Goal: Information Seeking & Learning: Understand process/instructions

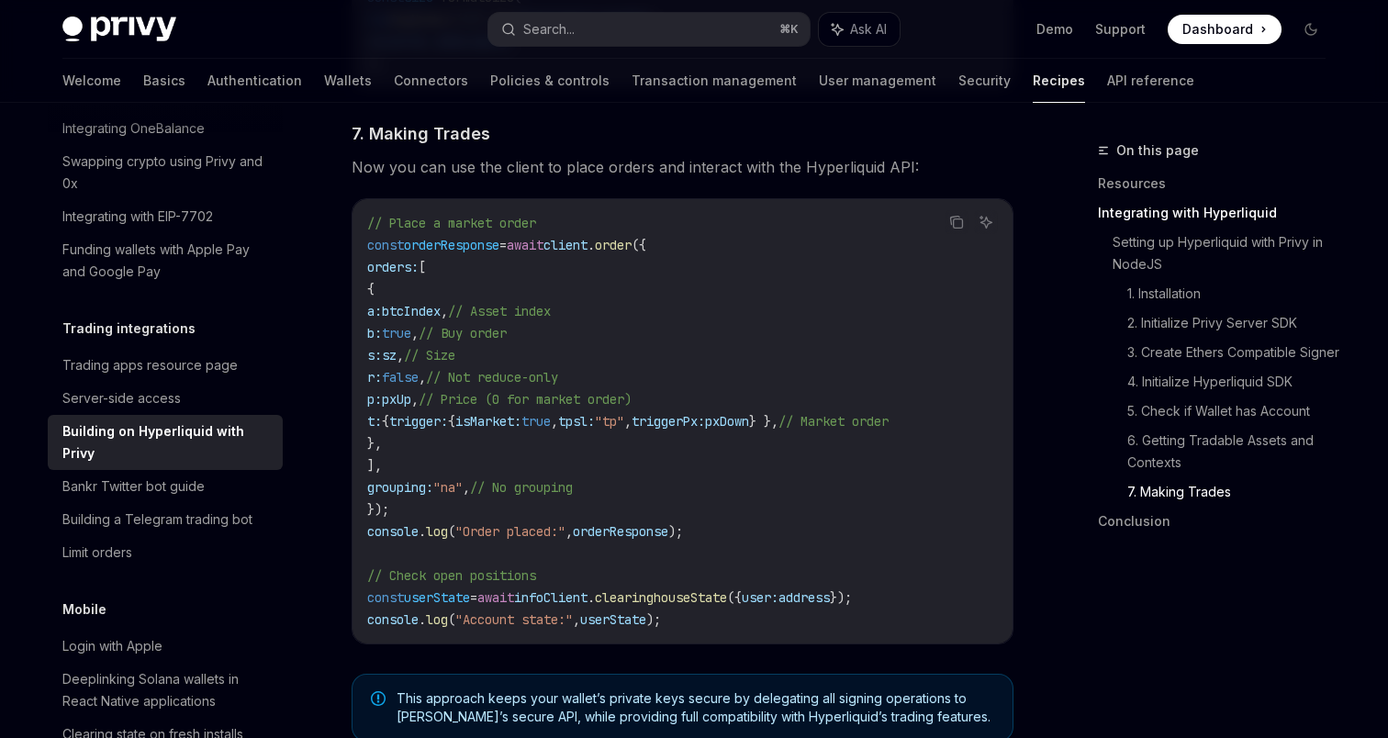
scroll to position [3174, 0]
click at [587, 253] on span "client" at bounding box center [565, 246] width 44 height 17
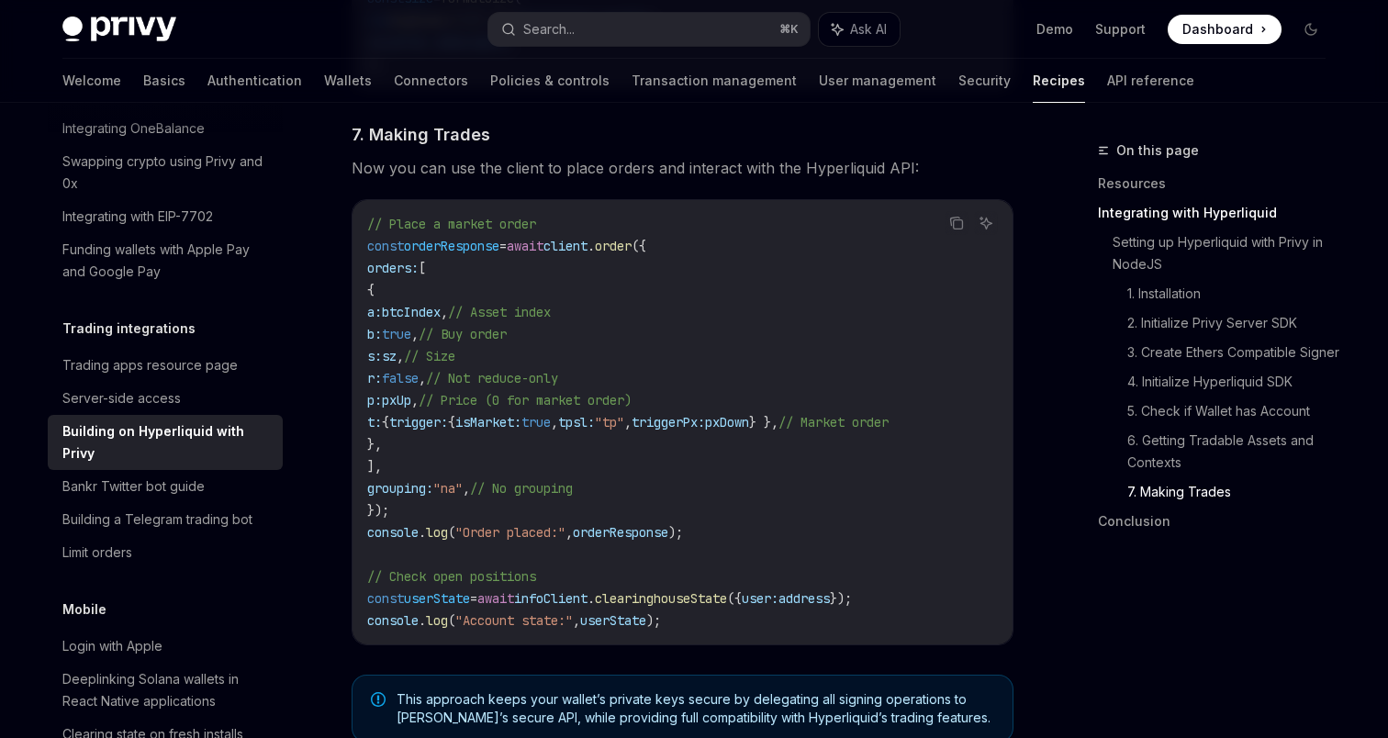
copy span "client"
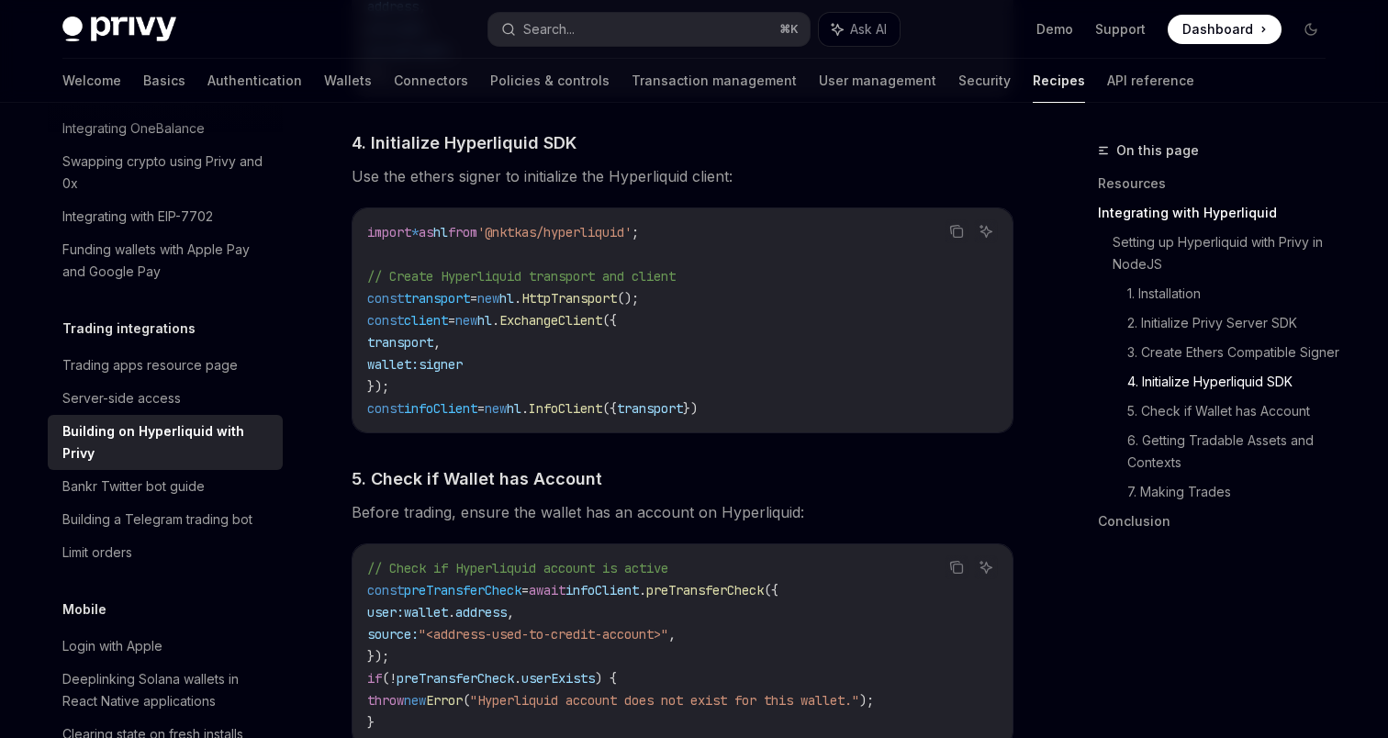
scroll to position [1893, 0]
click at [463, 374] on span "signer" at bounding box center [440, 365] width 44 height 17
copy span "signer"
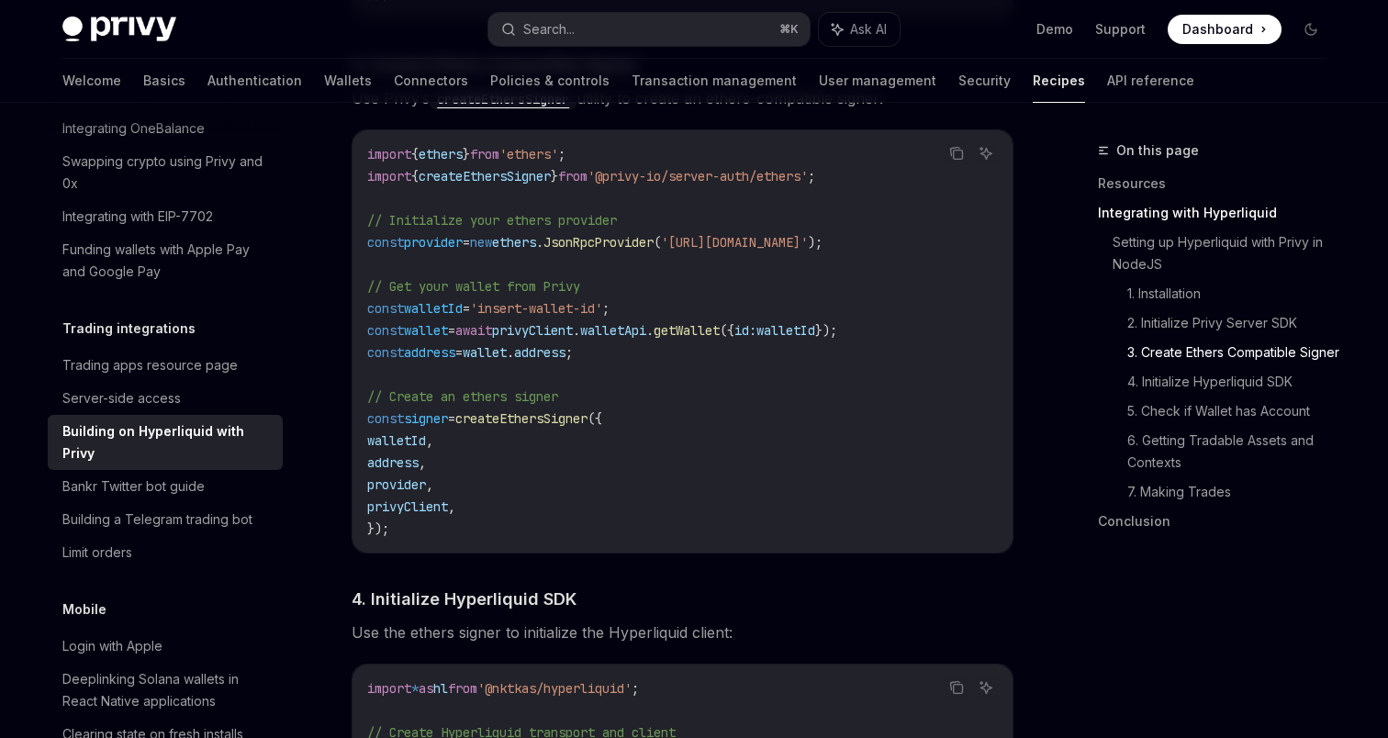
scroll to position [1442, 0]
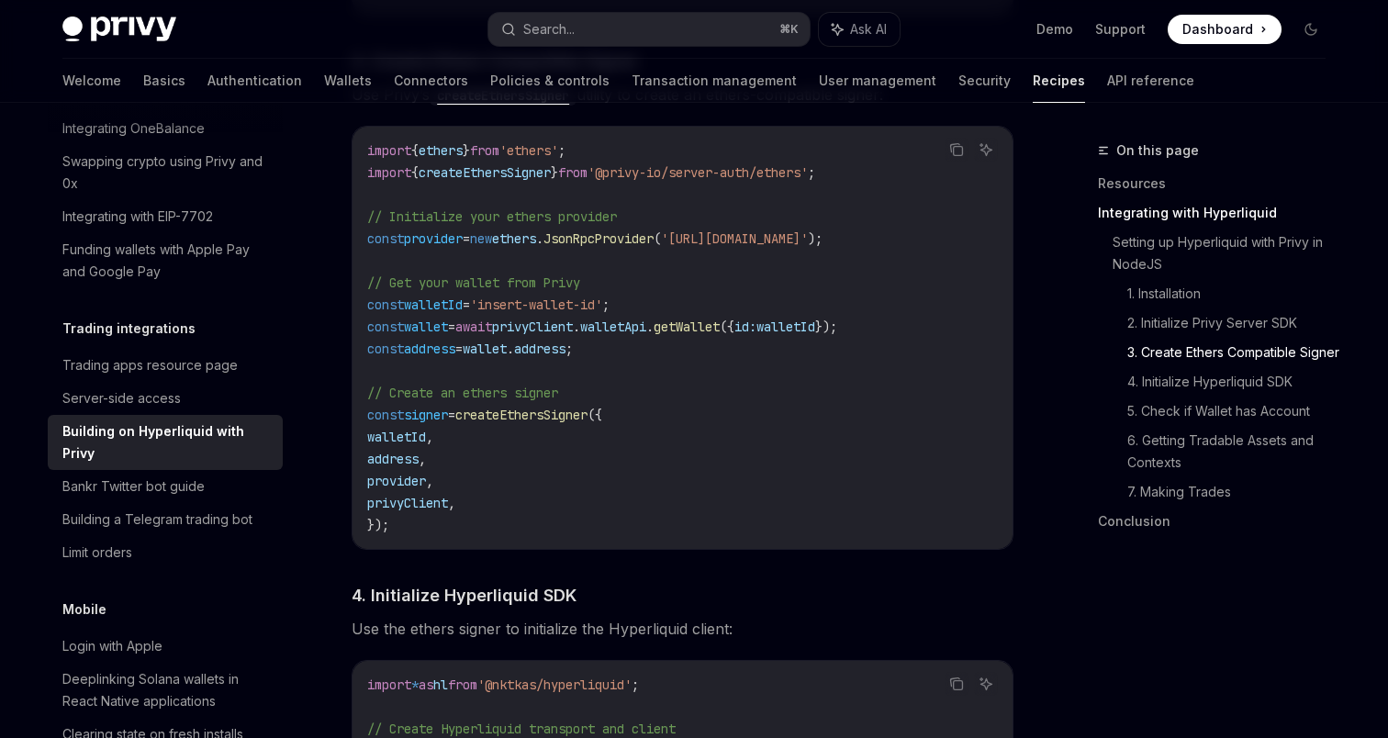
click at [429, 509] on span "privyClient" at bounding box center [407, 503] width 81 height 17
copy span "privyClient"
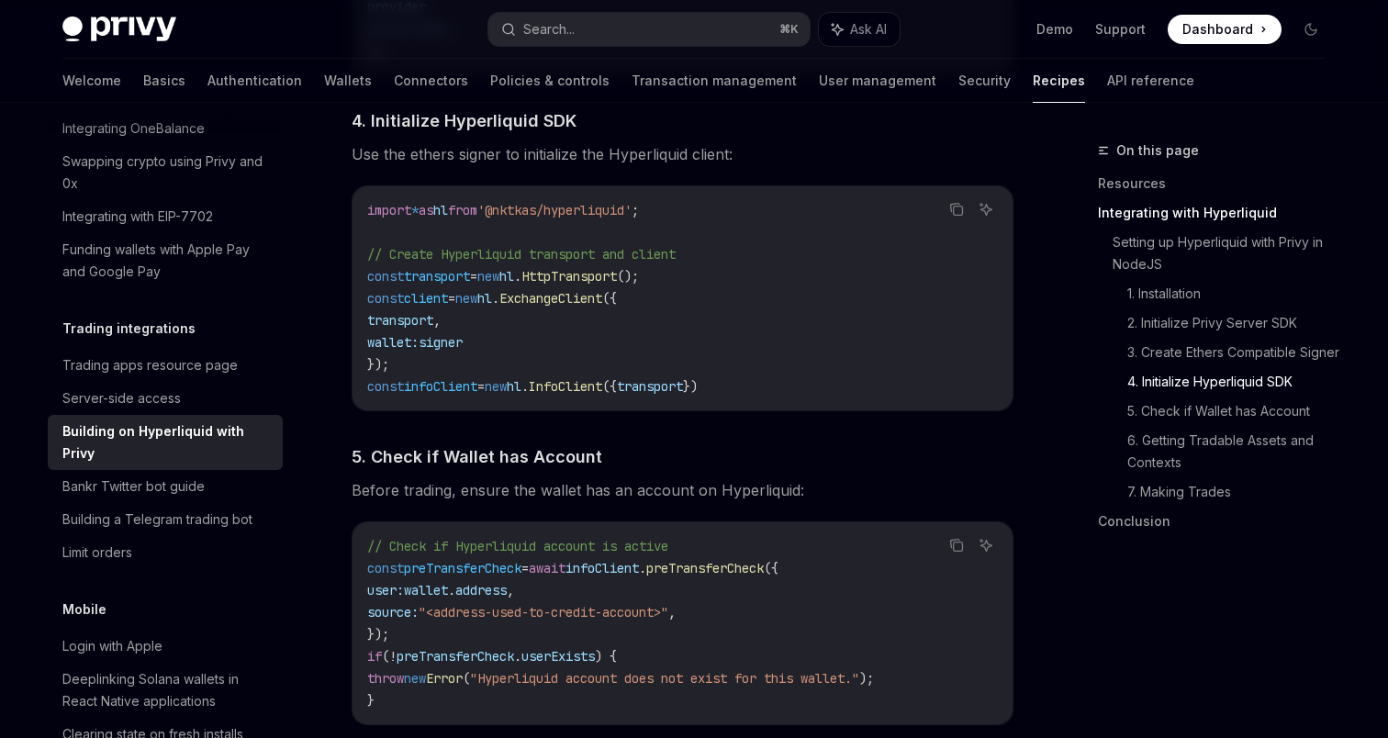
scroll to position [1893, 0]
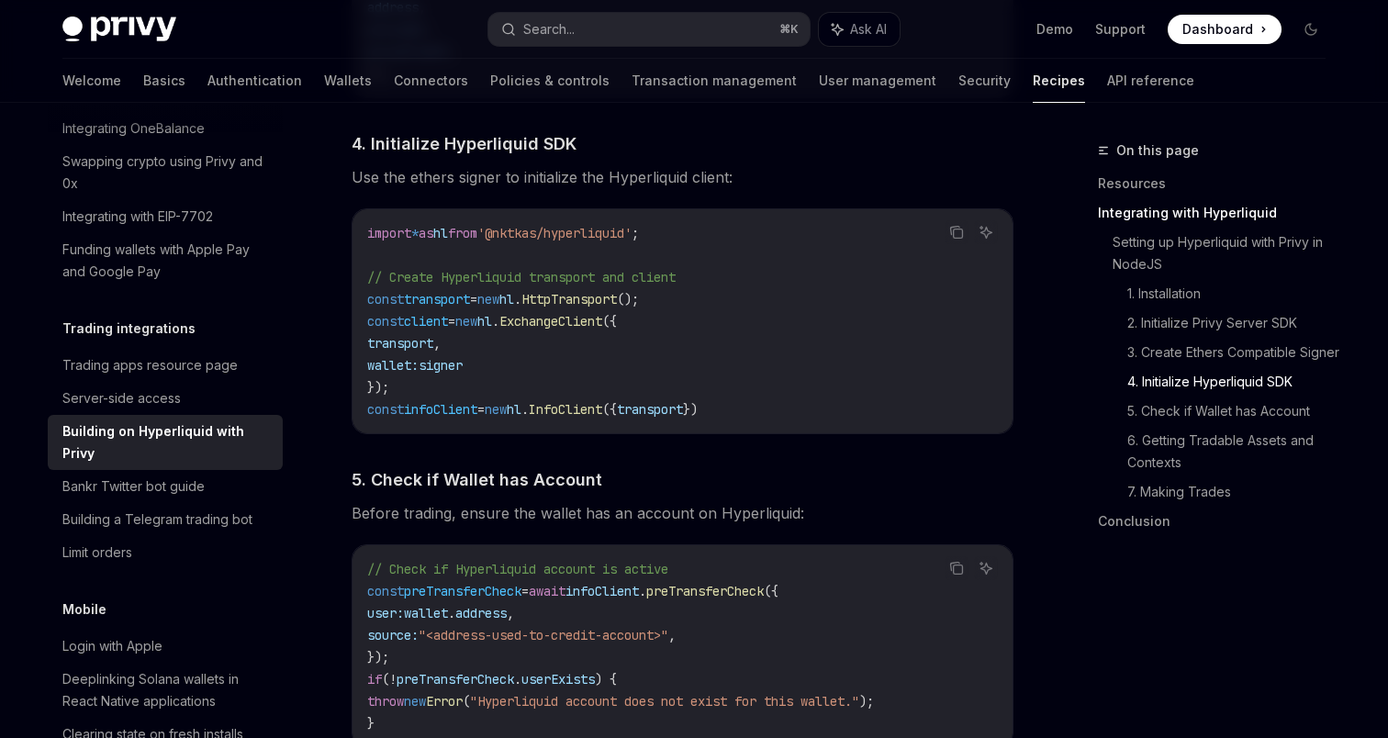
click at [555, 328] on span "ExchangeClient" at bounding box center [550, 321] width 103 height 17
copy span "ExchangeClient"
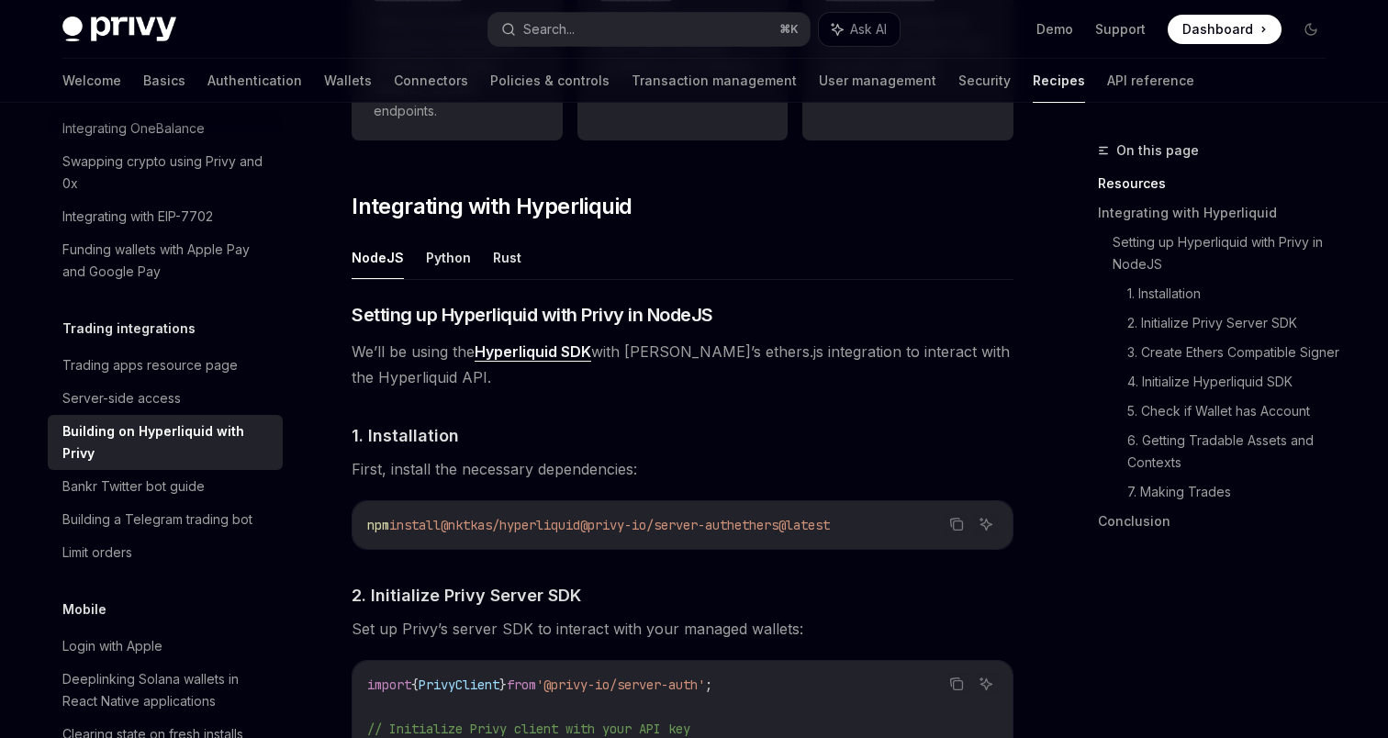
scroll to position [591, 0]
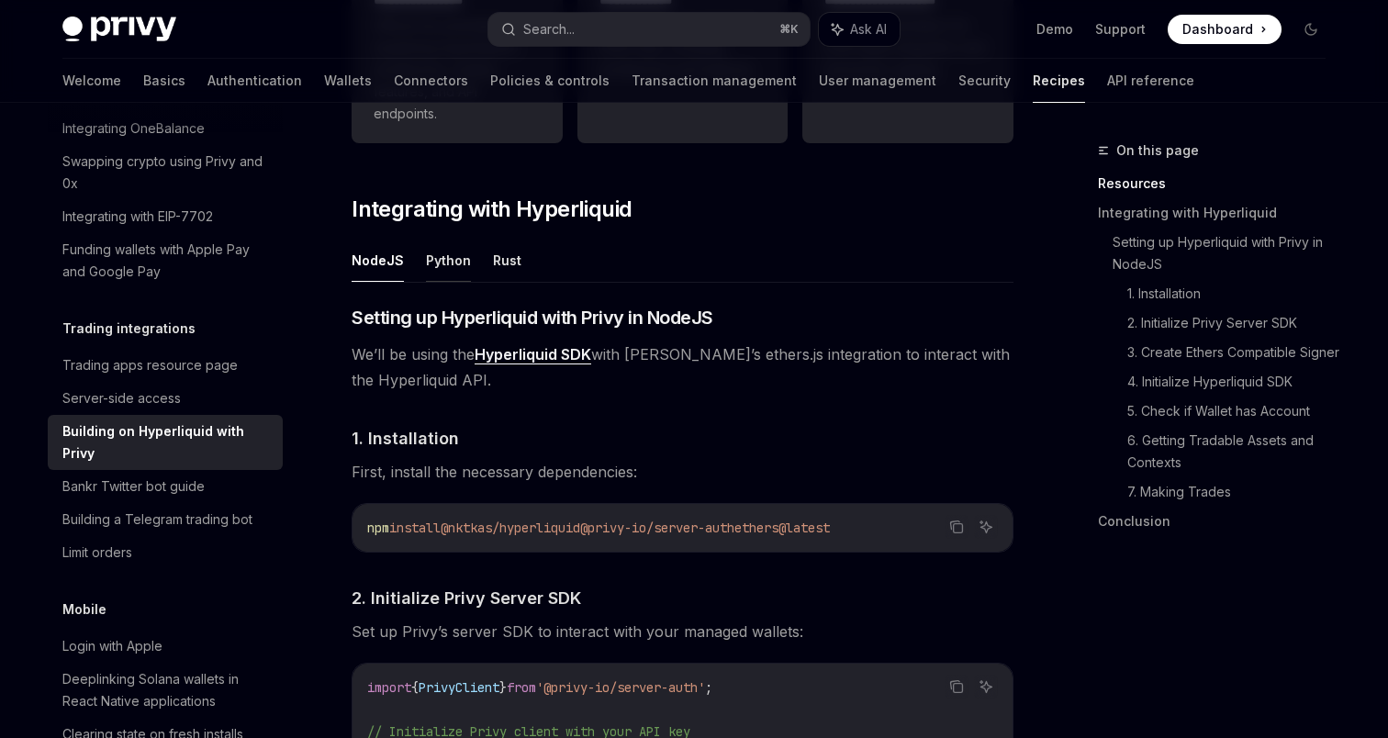
click at [438, 260] on button "Python" at bounding box center [448, 260] width 45 height 43
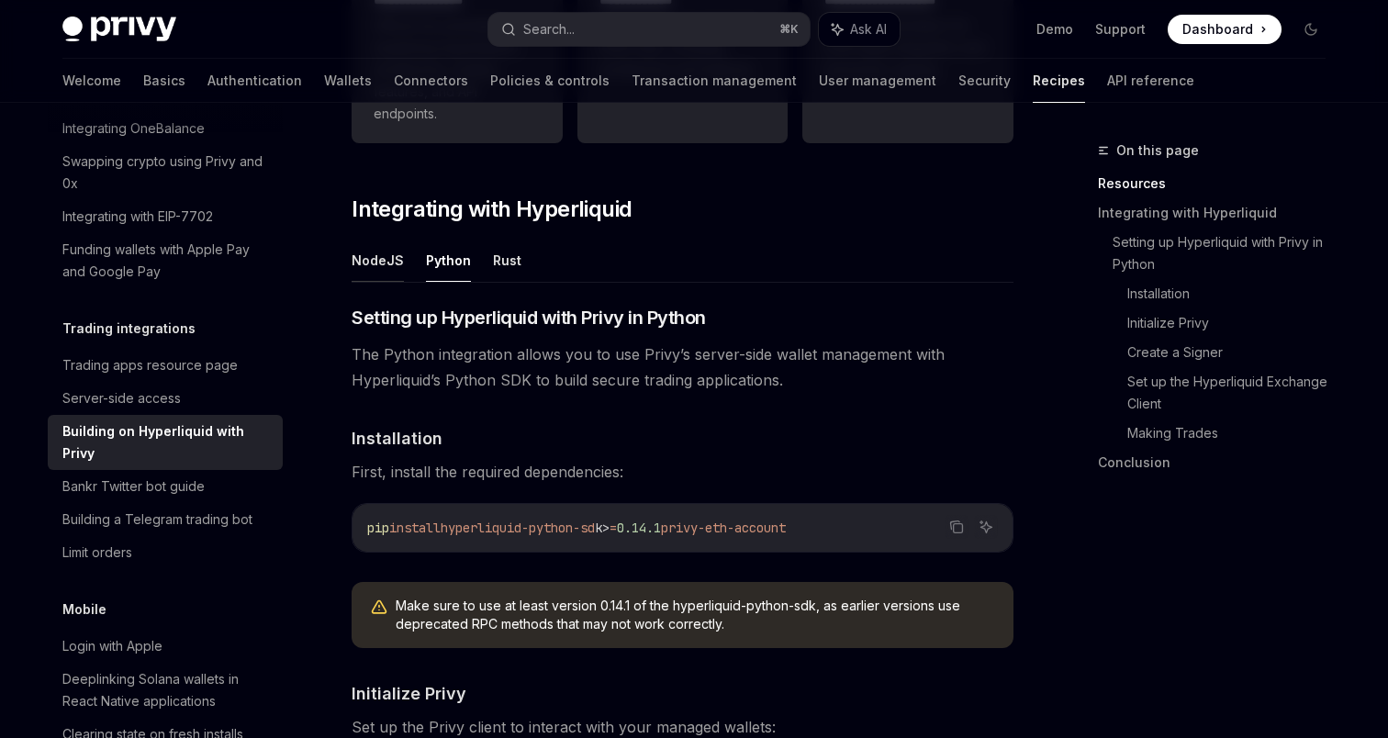
click at [391, 264] on button "NodeJS" at bounding box center [377, 260] width 52 height 43
type textarea "*"
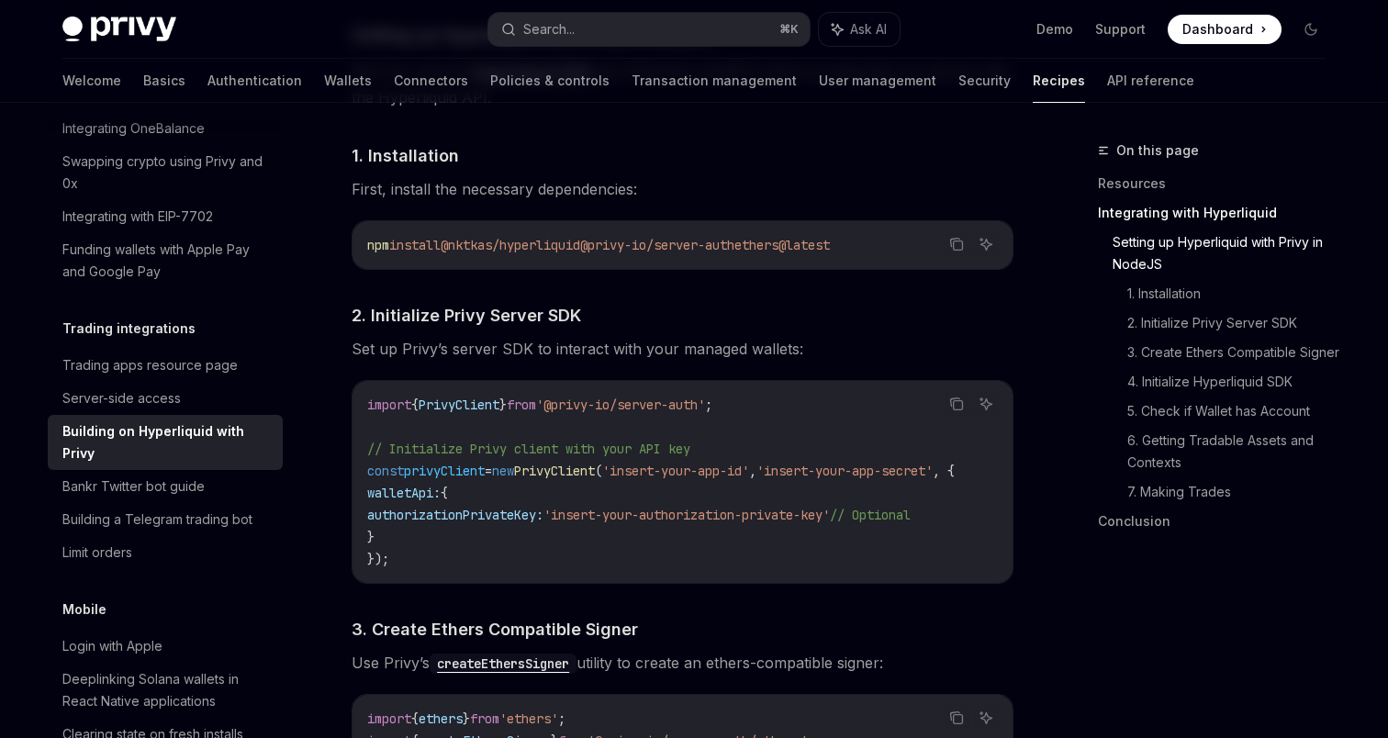
scroll to position [886, 0]
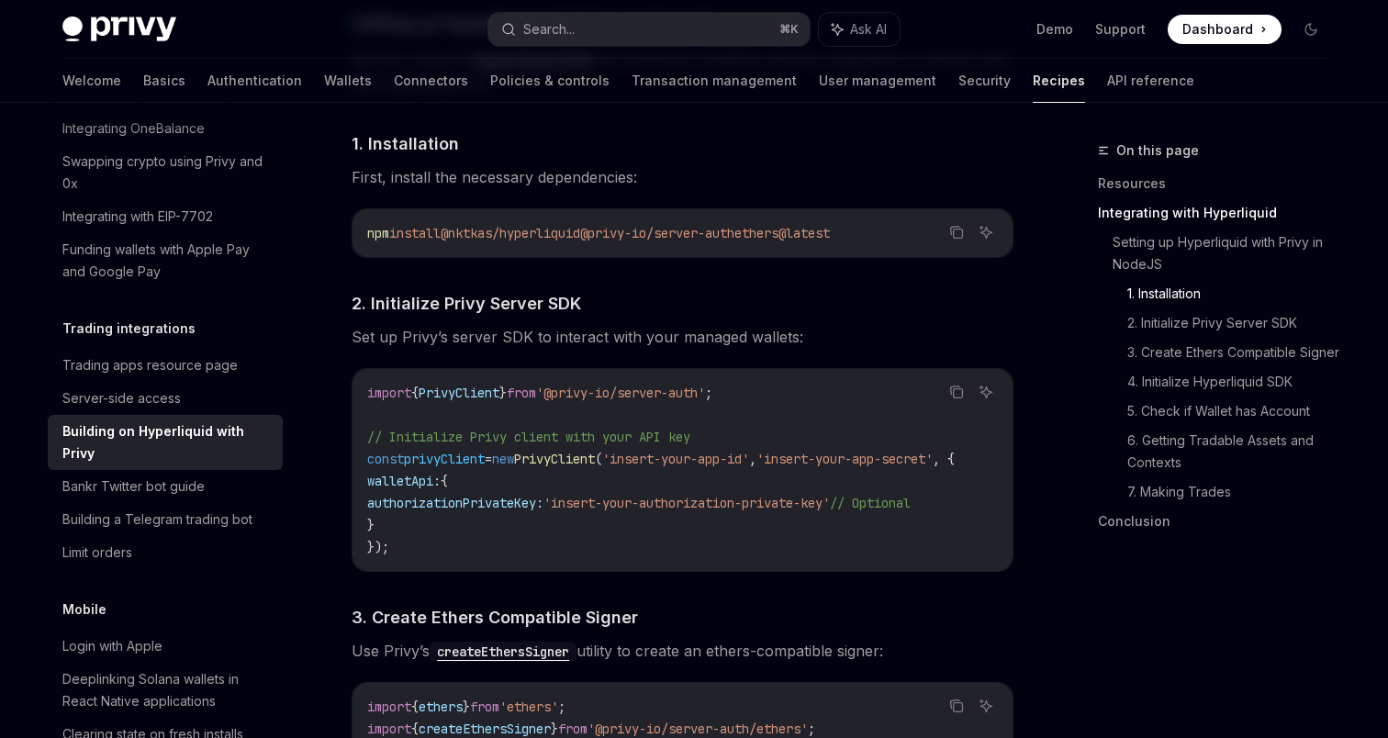
click at [485, 233] on span "@nktkas/hyperliquid" at bounding box center [509, 233] width 139 height 17
drag, startPoint x: 485, startPoint y: 233, endPoint x: 532, endPoint y: 233, distance: 47.7
click at [532, 233] on span "@nktkas/hyperliquid" at bounding box center [509, 233] width 139 height 17
copy span "nktkas/hyperliquid"
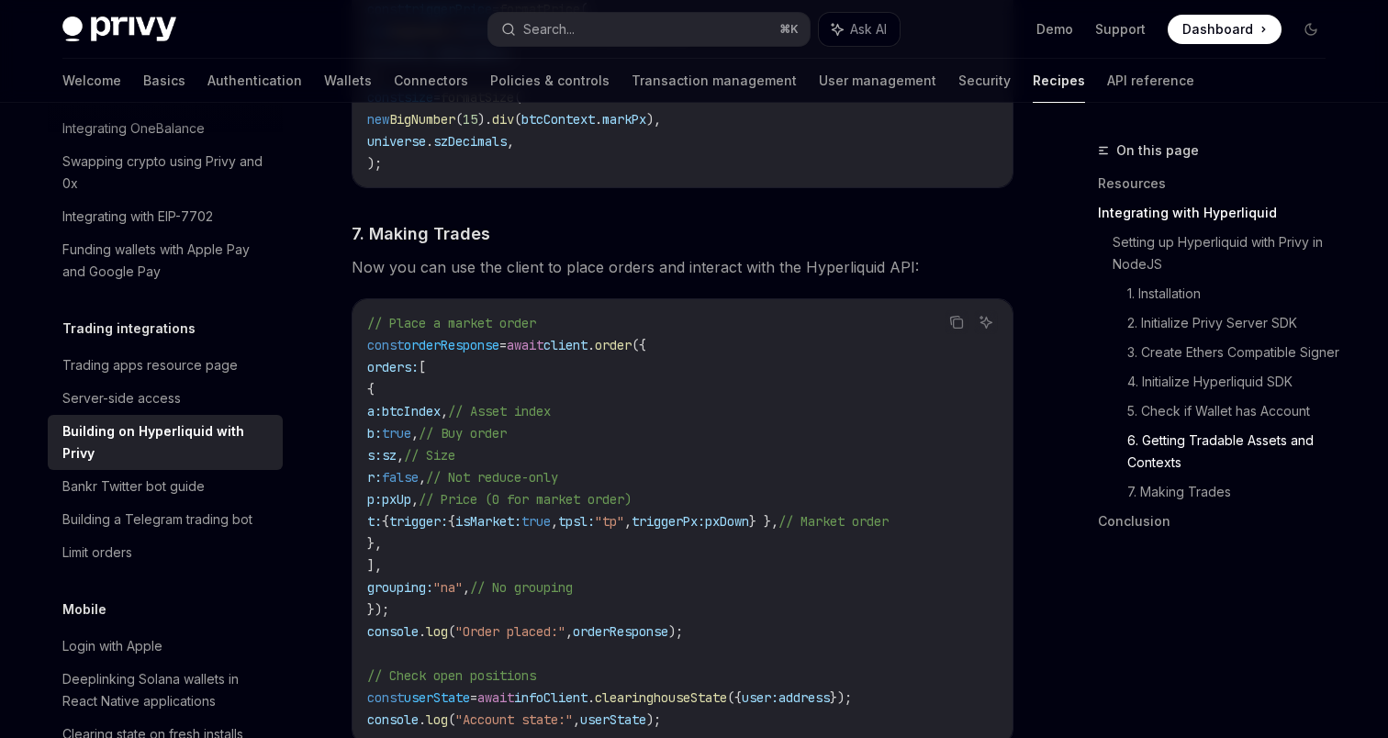
scroll to position [3082, 0]
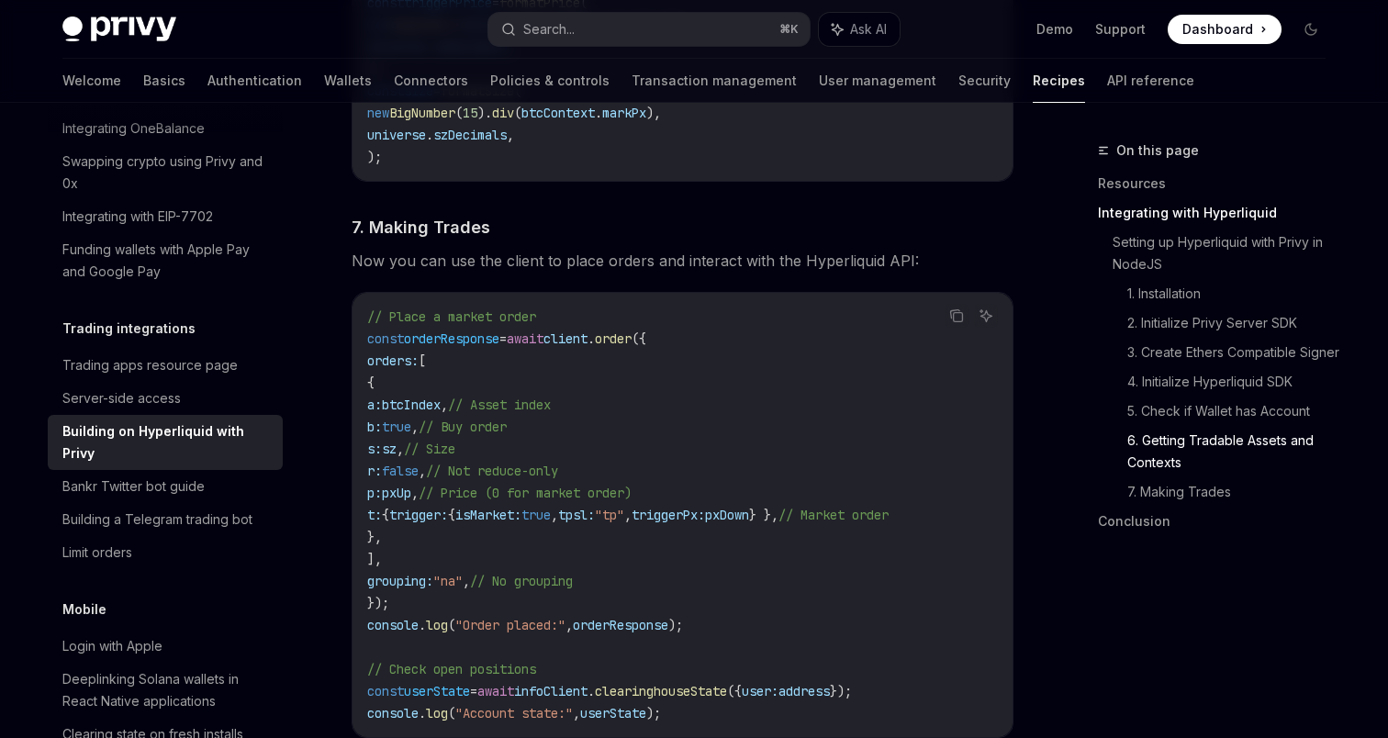
click at [440, 412] on span "btcIndex" at bounding box center [411, 404] width 59 height 17
copy span "btcIndex"
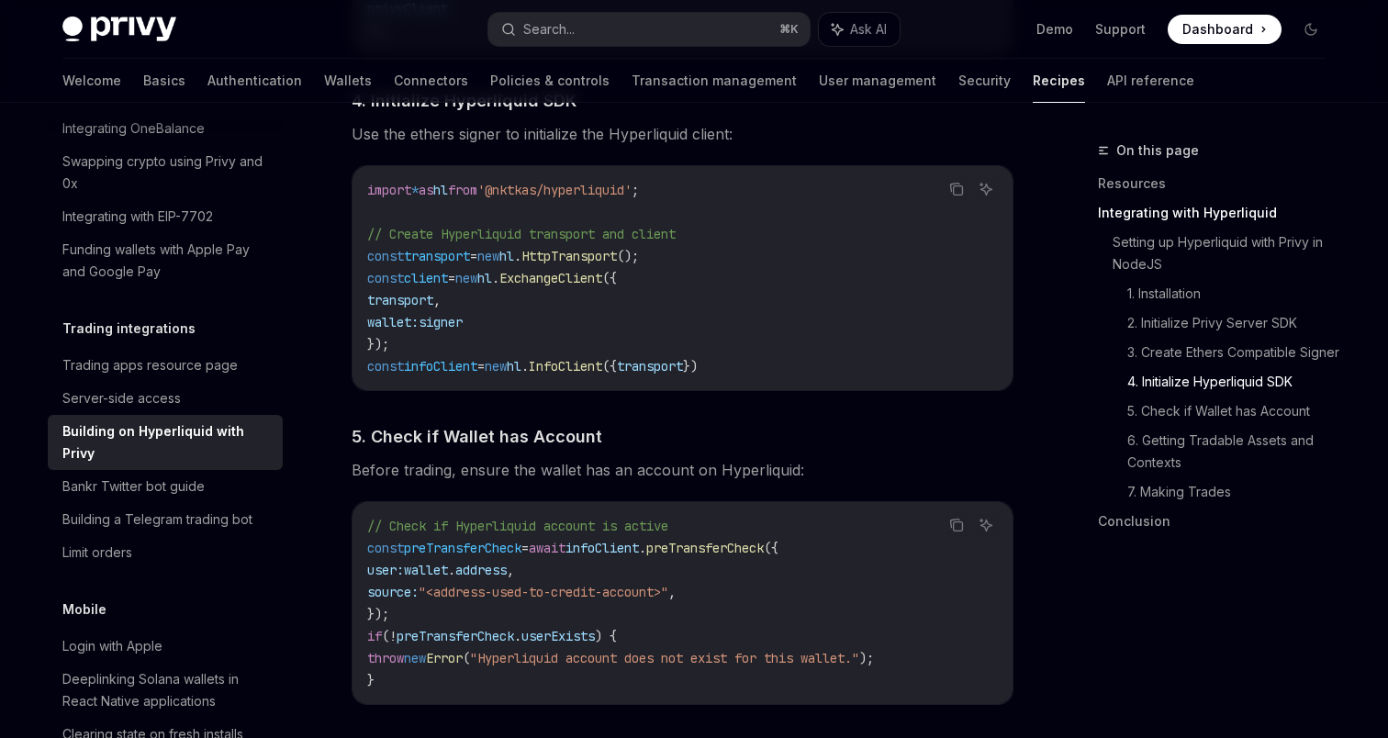
scroll to position [1543, 0]
